Goal: Task Accomplishment & Management: Manage account settings

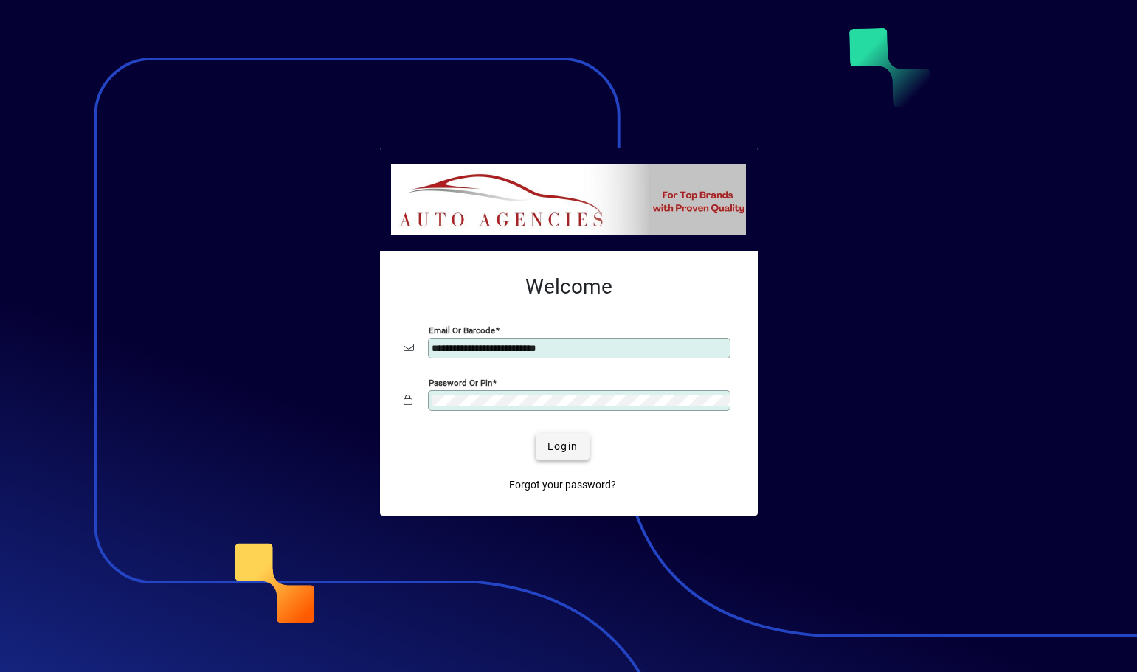
click at [558, 446] on span "Login" at bounding box center [562, 446] width 30 height 15
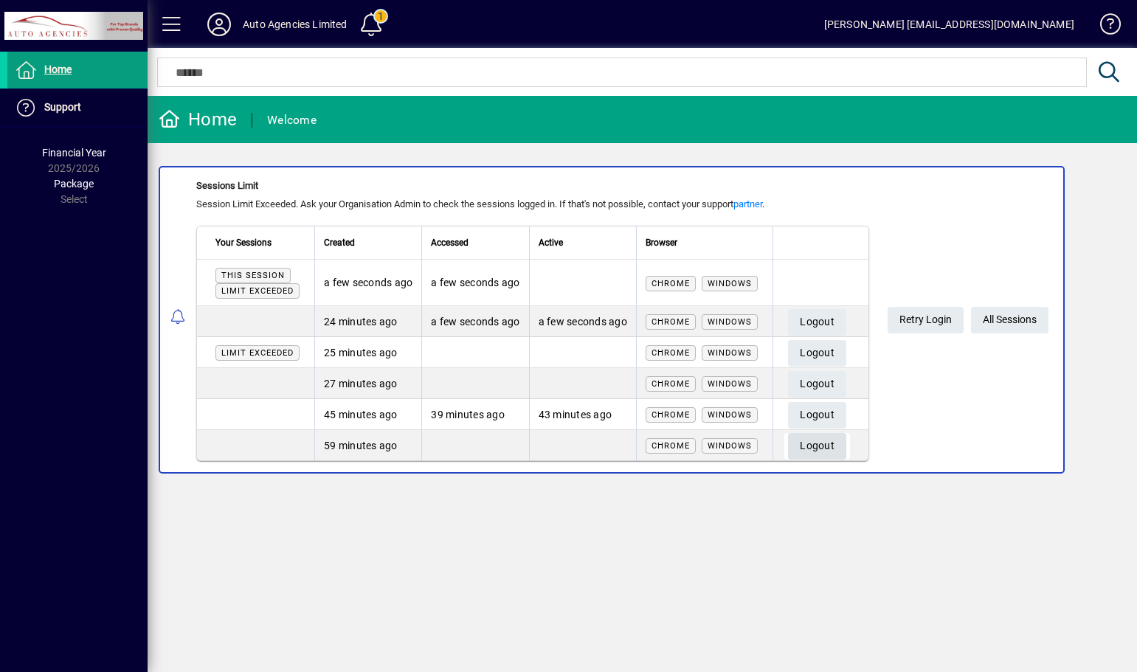
click at [828, 440] on span "Logout" at bounding box center [817, 446] width 35 height 24
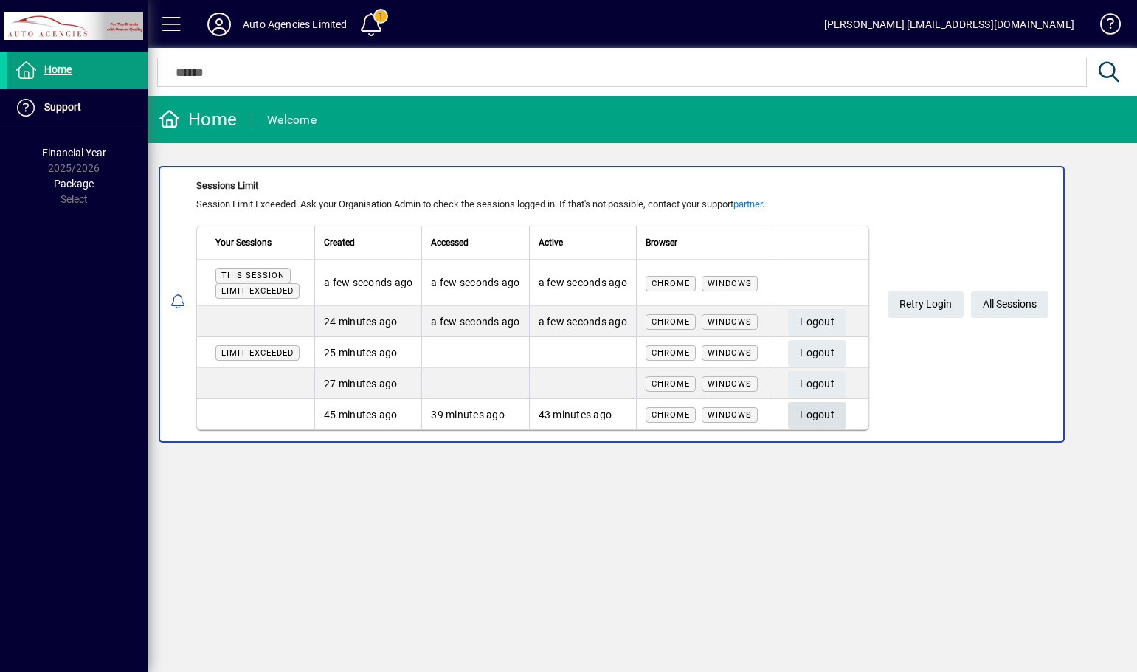
click at [825, 416] on span "Logout" at bounding box center [817, 415] width 35 height 24
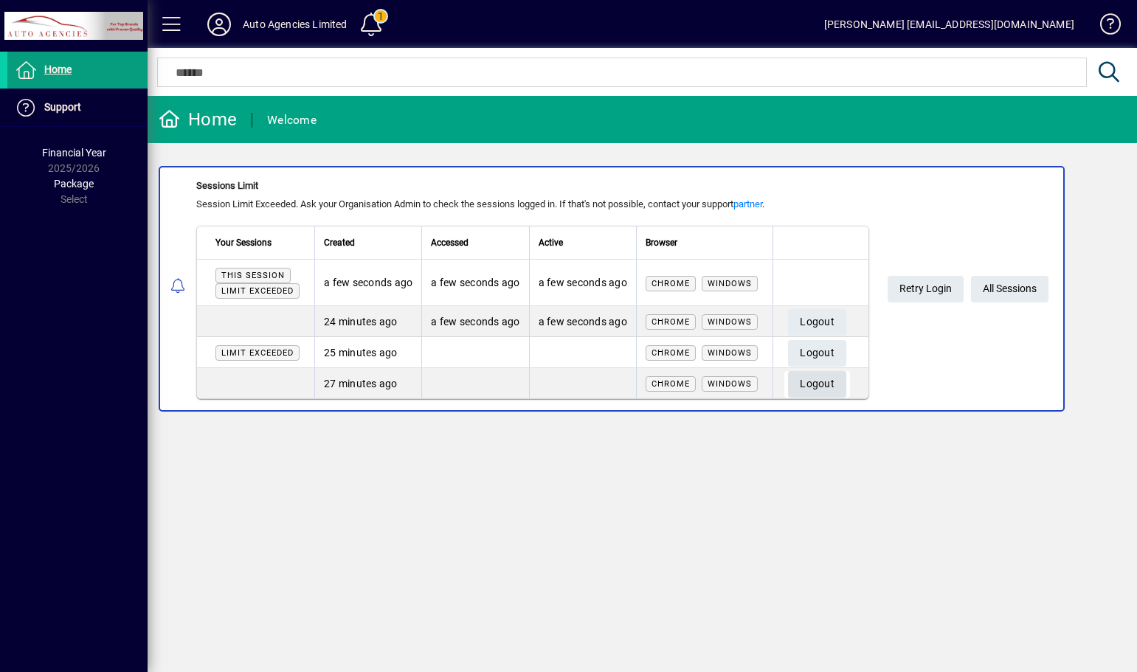
click at [823, 384] on span "Logout" at bounding box center [817, 384] width 35 height 24
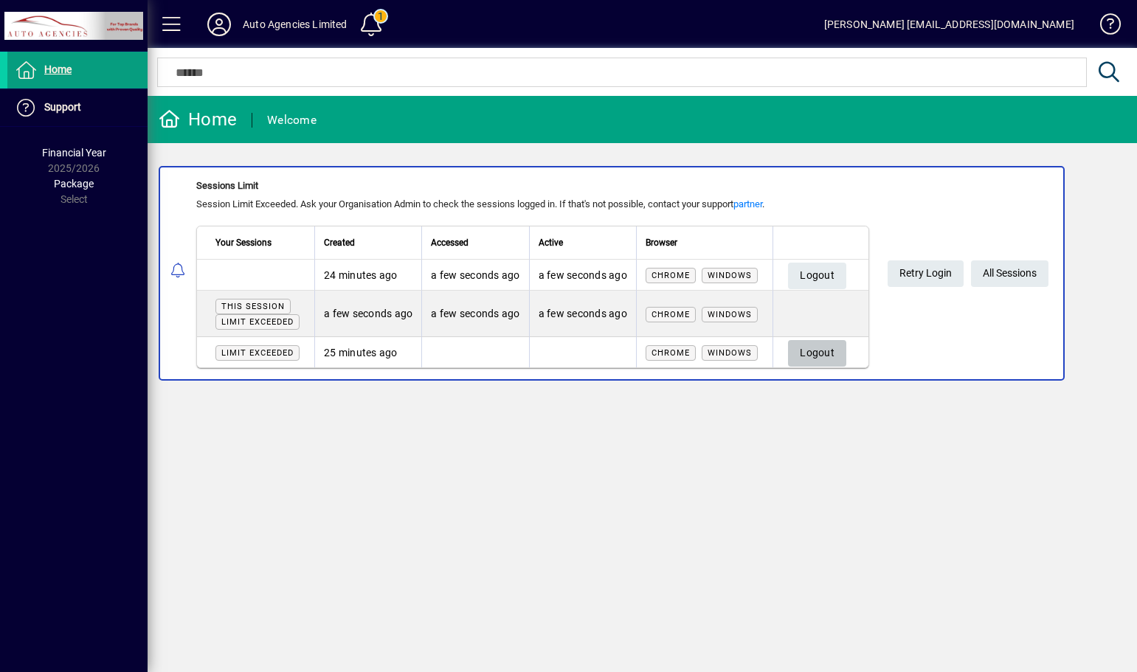
click at [818, 353] on span "Logout" at bounding box center [817, 353] width 35 height 24
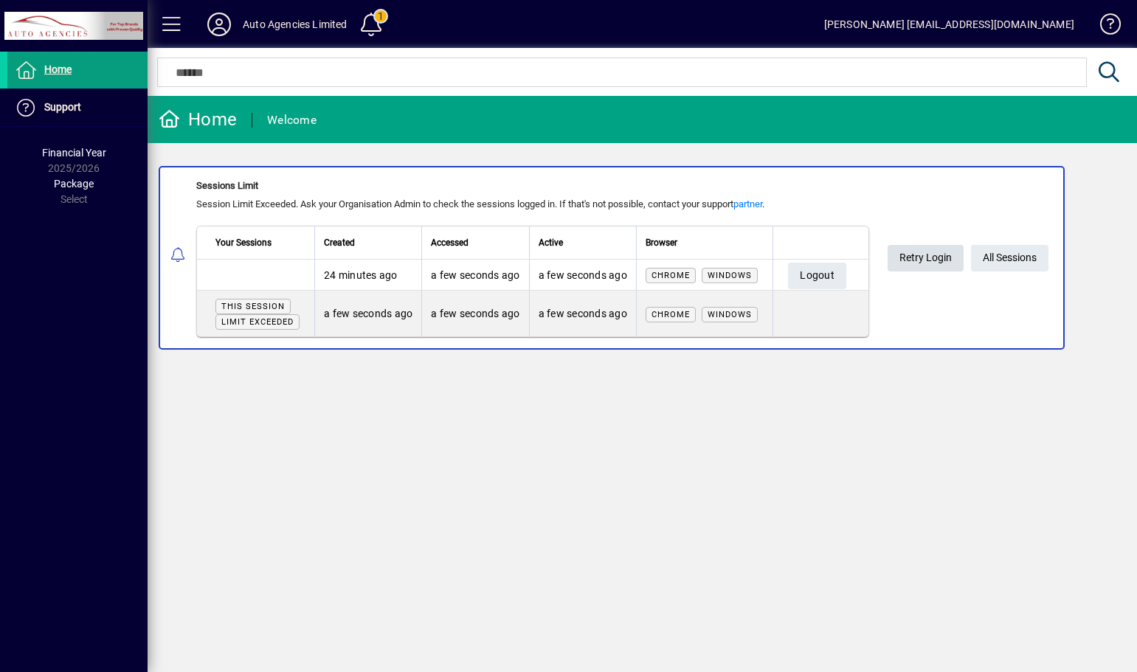
click at [915, 257] on span "Retry Login" at bounding box center [925, 258] width 52 height 24
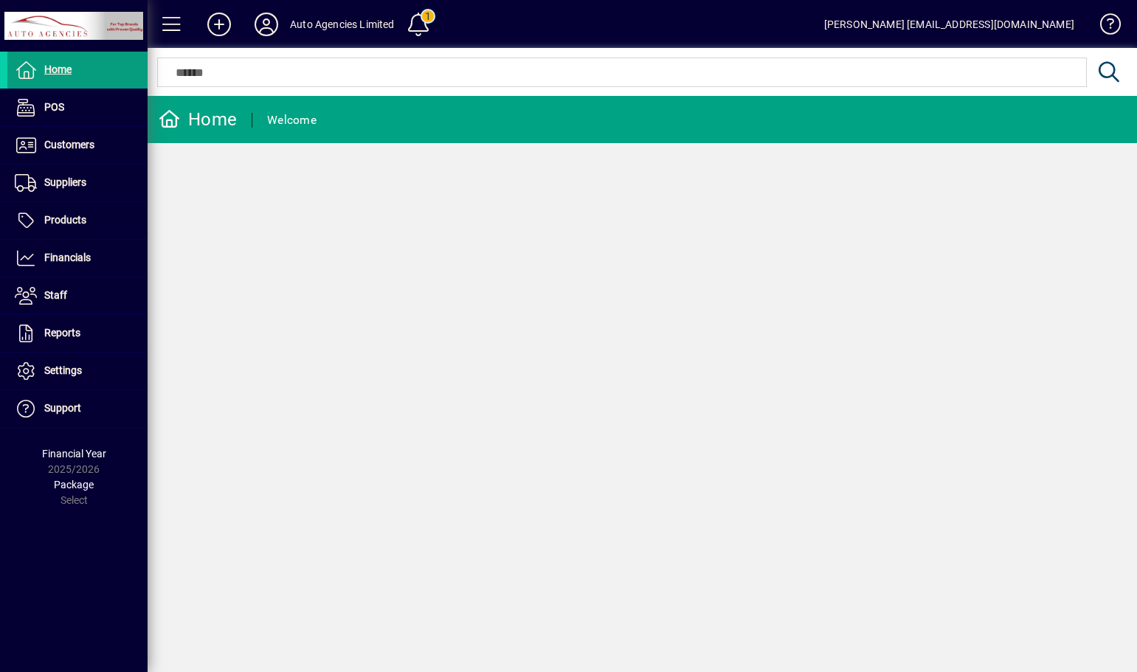
click at [333, 23] on div "Auto Agencies Limited" at bounding box center [342, 25] width 105 height 24
click at [335, 26] on div "Auto Agencies Limited" at bounding box center [342, 25] width 105 height 24
click at [255, 27] on icon at bounding box center [267, 25] width 30 height 24
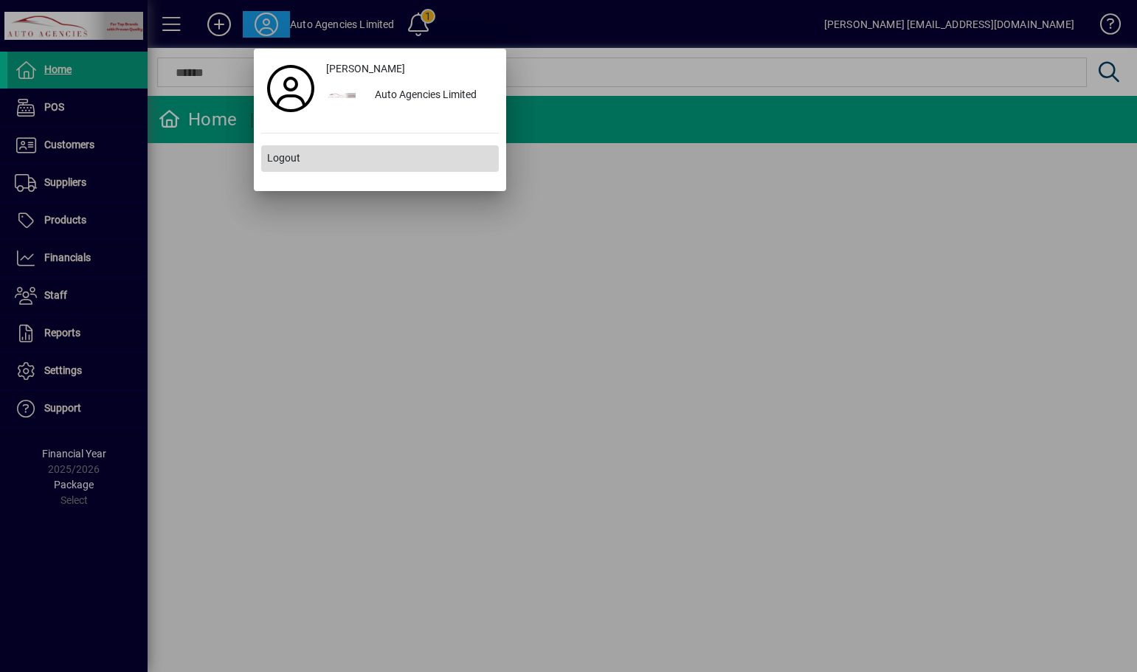
click at [281, 159] on span "Logout" at bounding box center [283, 157] width 33 height 15
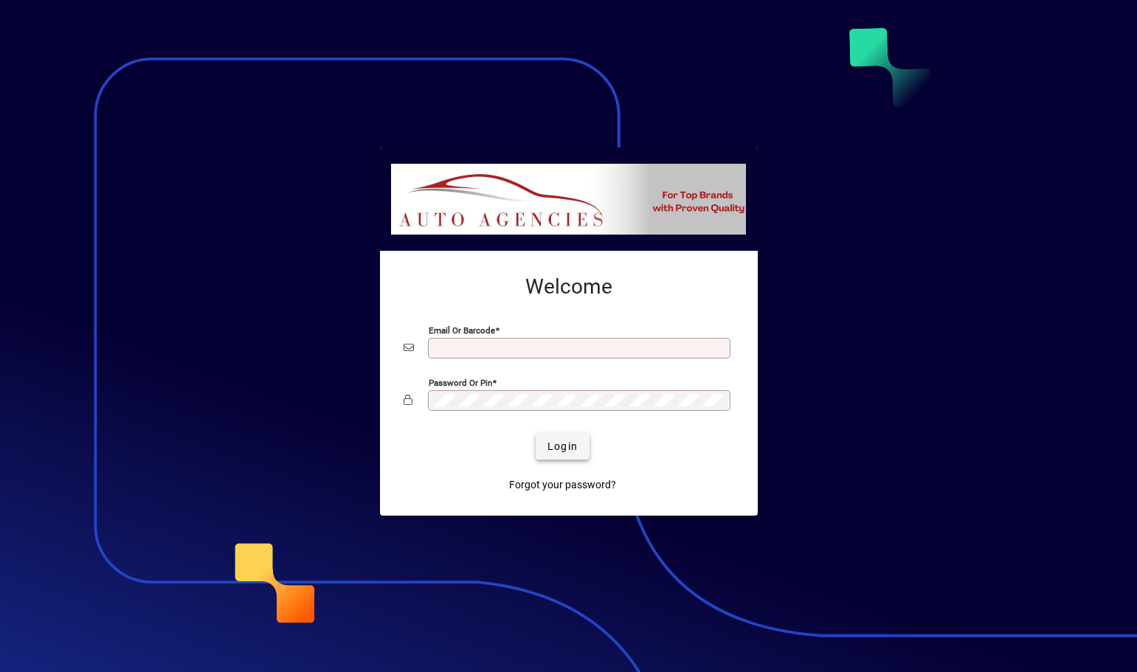
type input "**********"
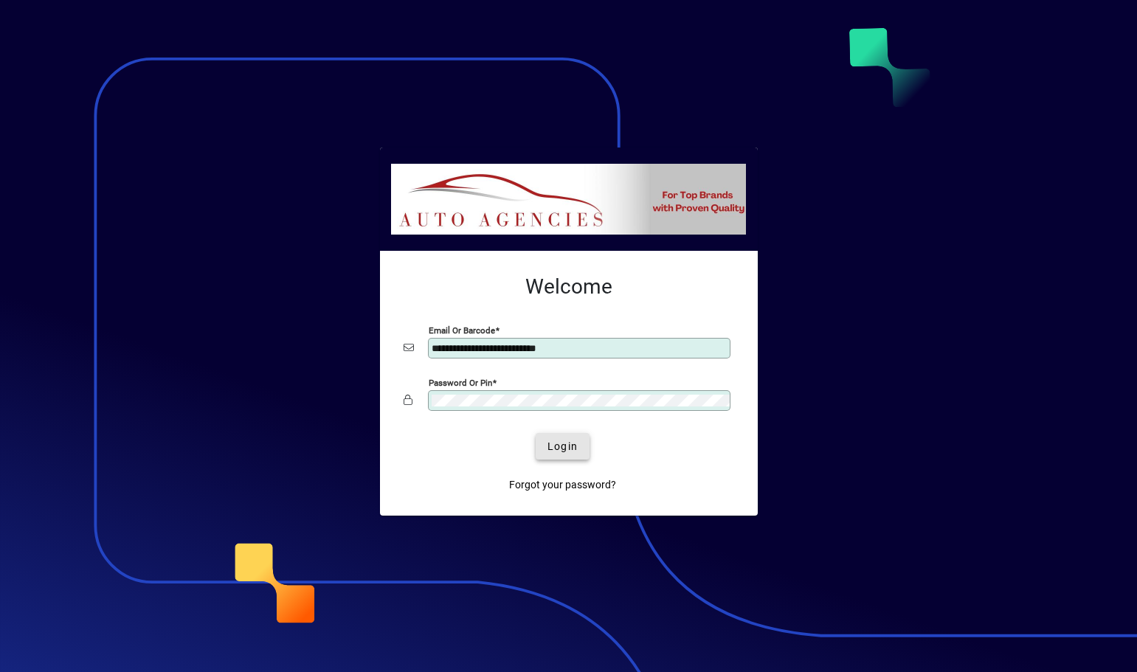
click at [562, 451] on span "Login" at bounding box center [562, 446] width 30 height 15
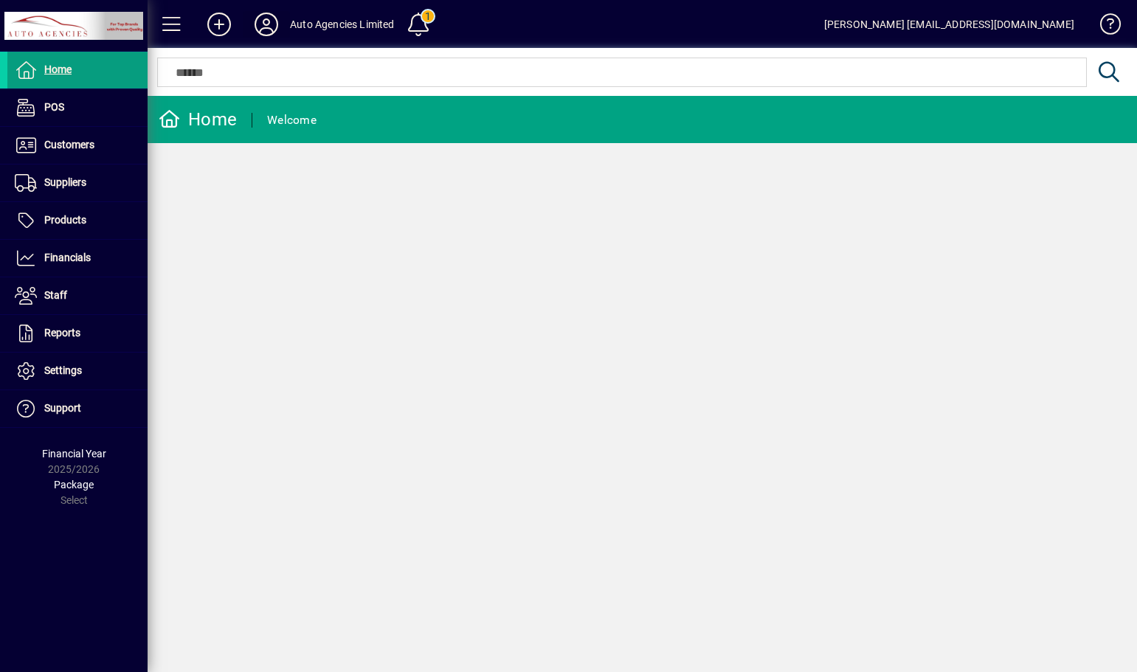
click at [268, 27] on icon at bounding box center [267, 25] width 30 height 24
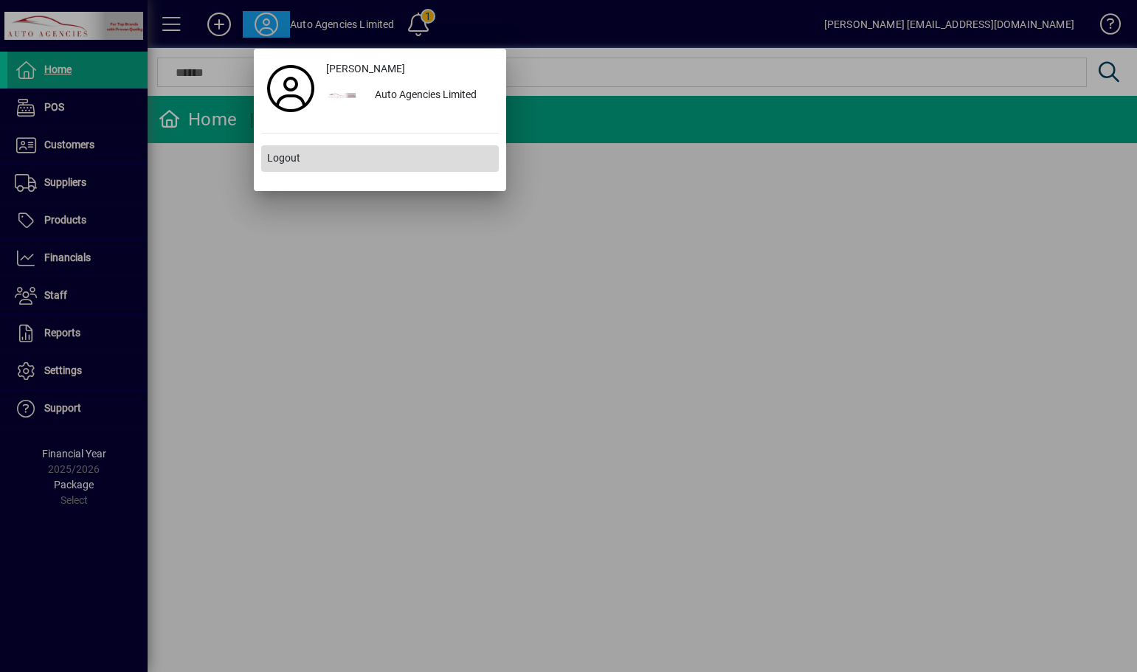
click at [290, 151] on span "Logout" at bounding box center [283, 157] width 33 height 15
